Goal: Information Seeking & Learning: Understand process/instructions

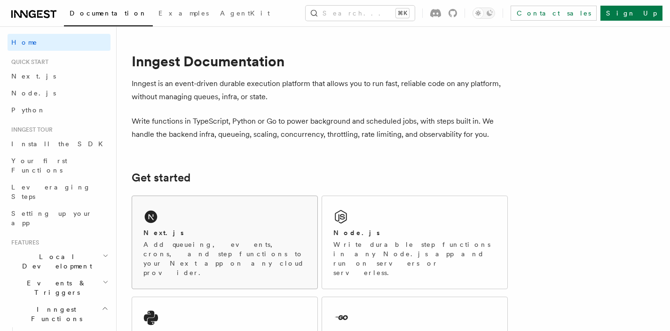
click at [213, 235] on div "Next.js" at bounding box center [224, 233] width 163 height 10
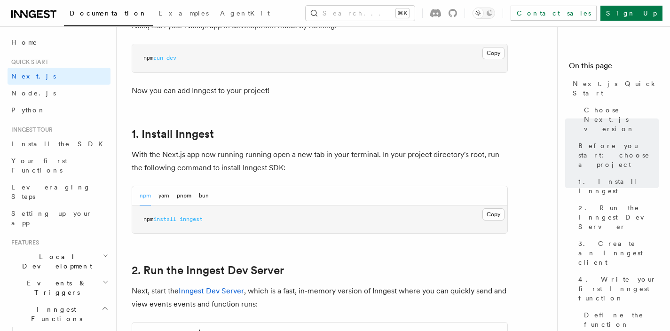
scroll to position [396, 0]
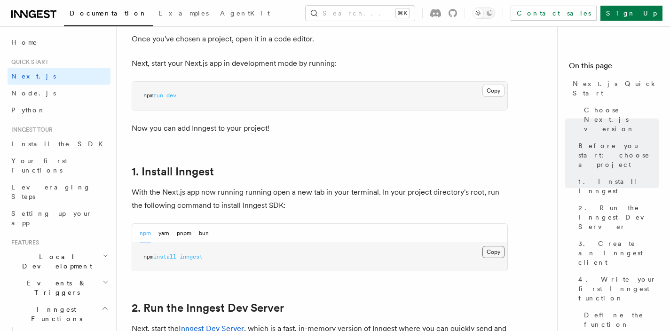
click at [500, 254] on button "Copy Copied" at bounding box center [494, 252] width 22 height 12
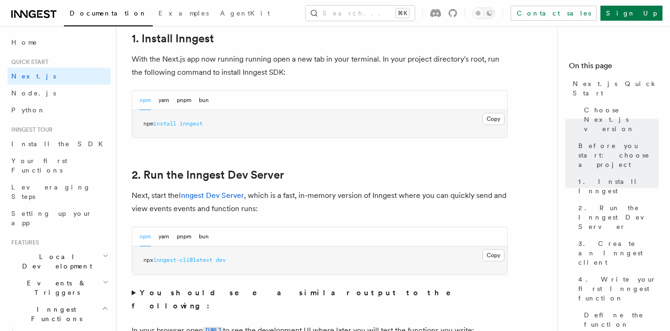
scroll to position [636, 0]
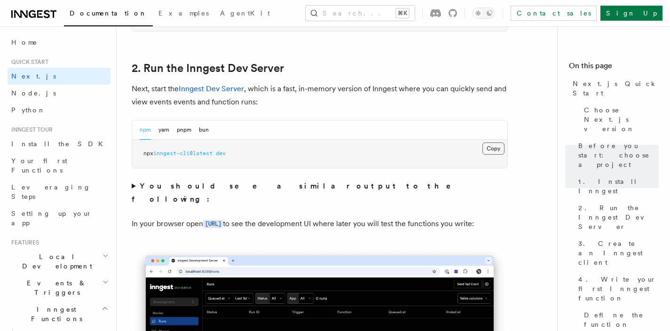
click at [494, 146] on button "Copy Copied" at bounding box center [494, 149] width 22 height 12
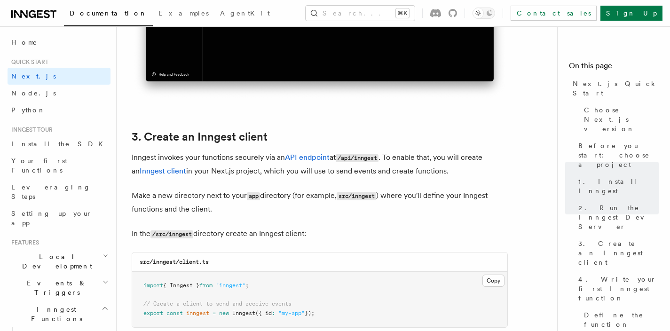
scroll to position [1103, 0]
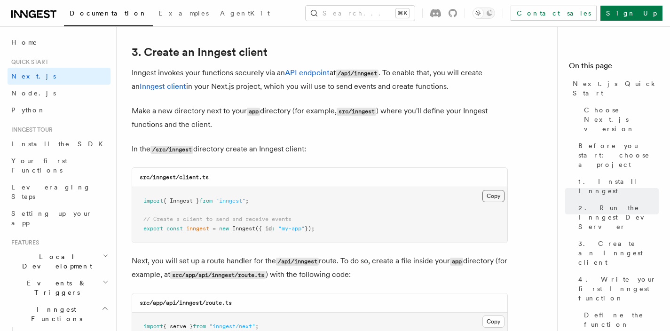
click at [486, 199] on button "Copy Copied" at bounding box center [494, 196] width 22 height 12
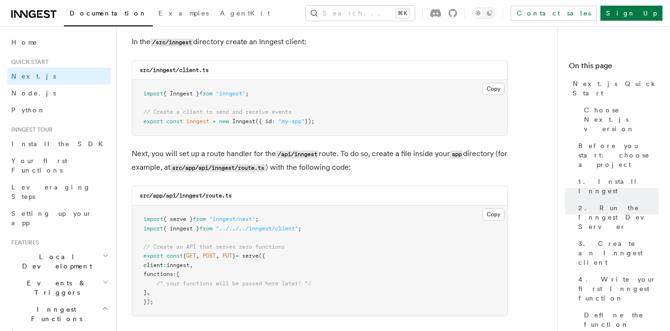
scroll to position [1252, 0]
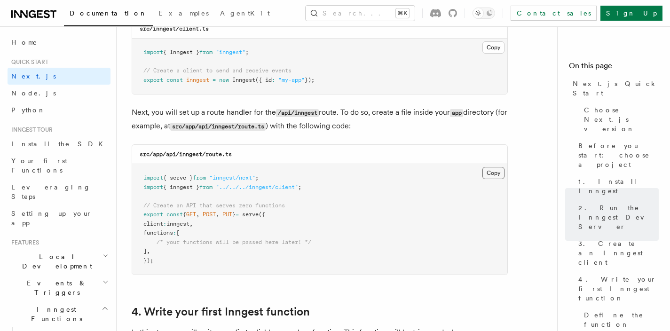
click at [498, 177] on button "Copy Copied" at bounding box center [494, 173] width 22 height 12
click at [499, 176] on button "Copy Copied" at bounding box center [494, 173] width 22 height 12
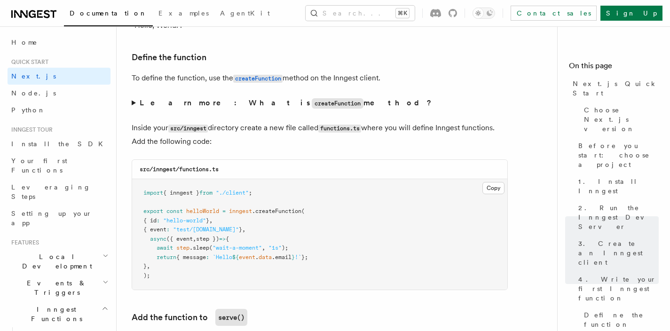
scroll to position [1604, 0]
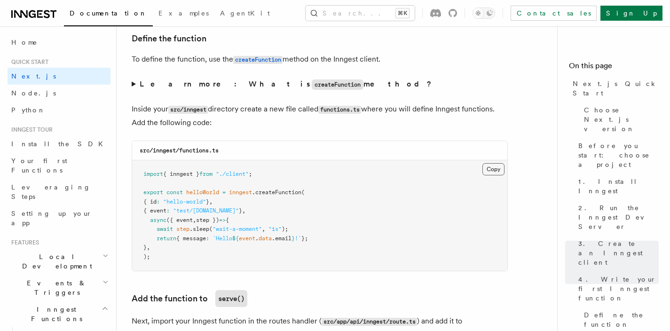
click at [498, 174] on button "Copy Copied" at bounding box center [494, 169] width 22 height 12
